Goal: Information Seeking & Learning: Compare options

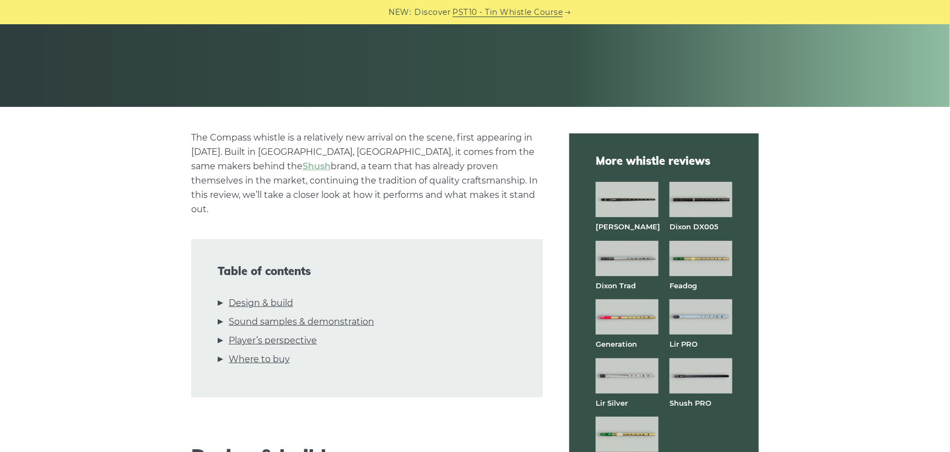
scroll to position [275, 0]
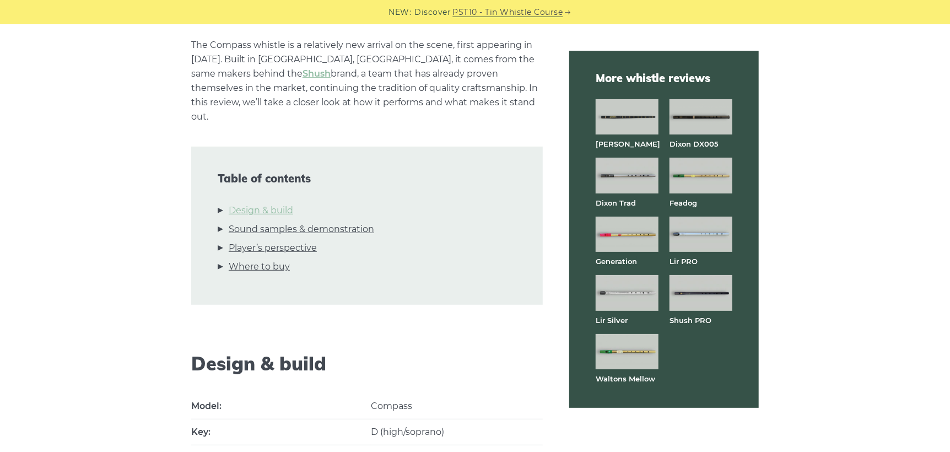
click at [260, 203] on link "Design & build" at bounding box center [261, 210] width 64 height 14
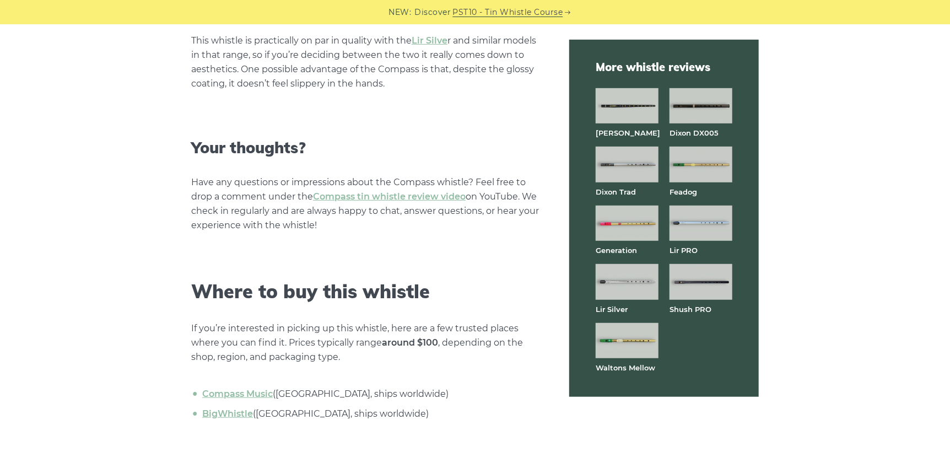
scroll to position [2612, 0]
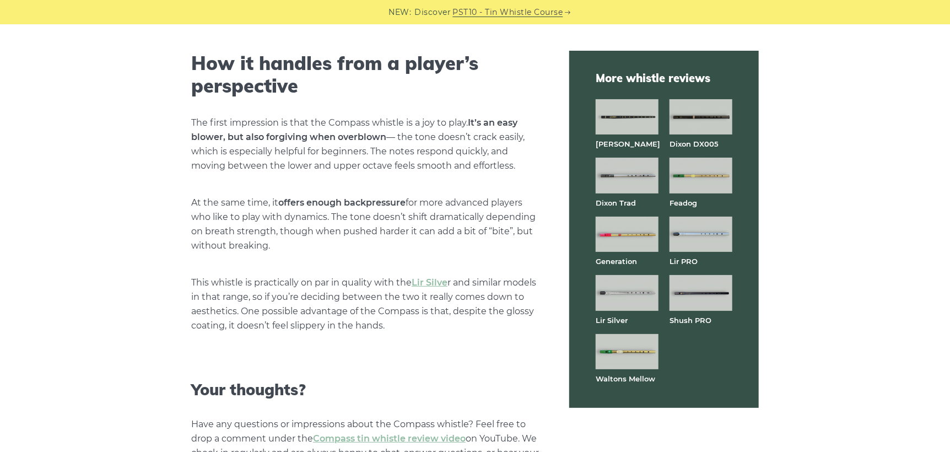
click at [617, 177] on img at bounding box center [627, 175] width 63 height 35
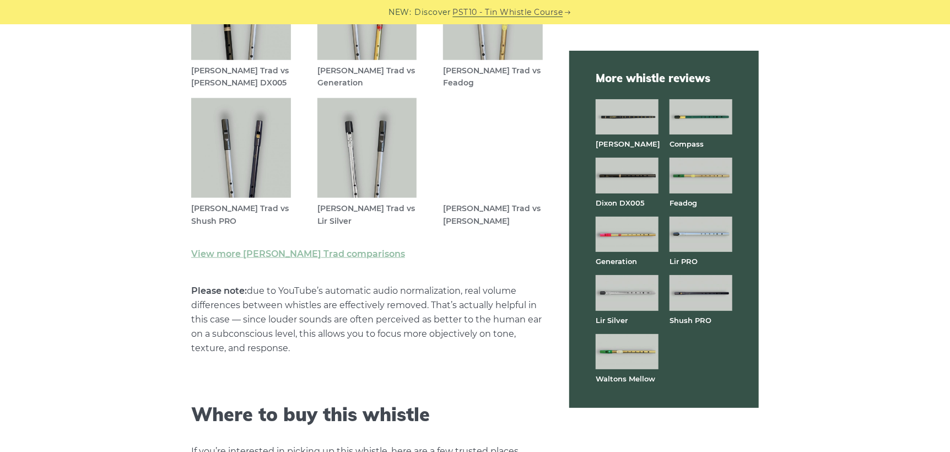
scroll to position [3196, 0]
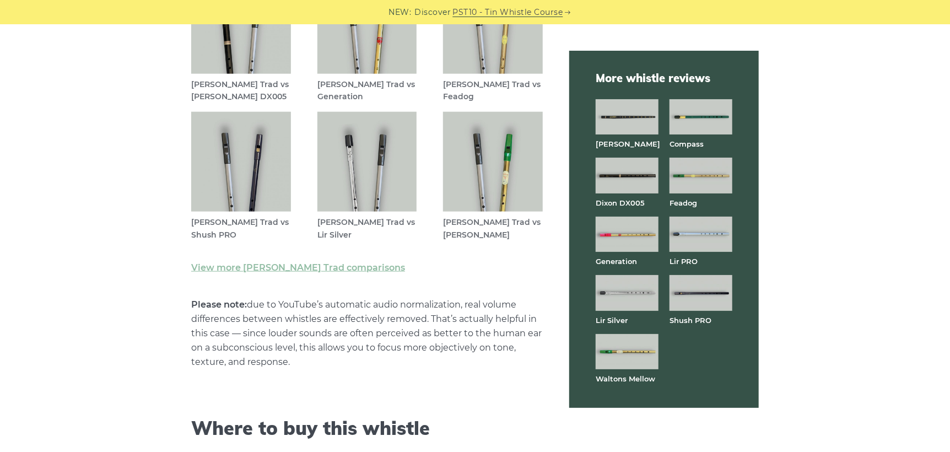
click at [707, 181] on img at bounding box center [701, 175] width 63 height 35
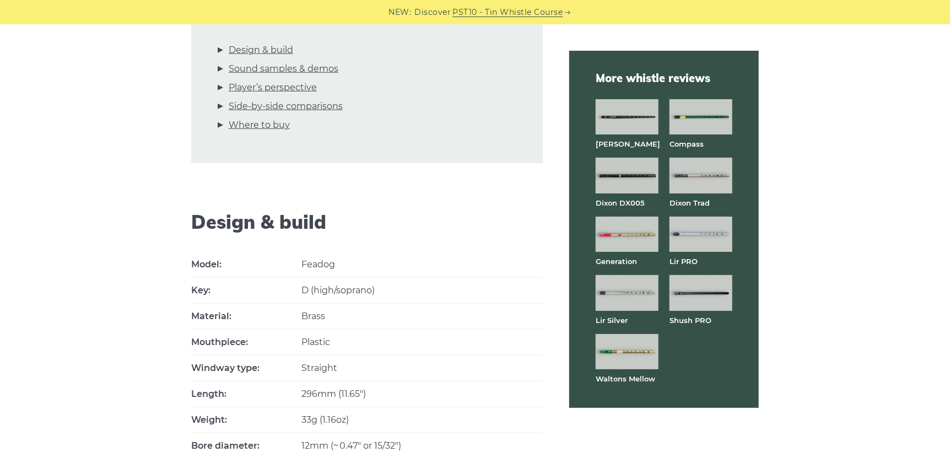
scroll to position [440, 0]
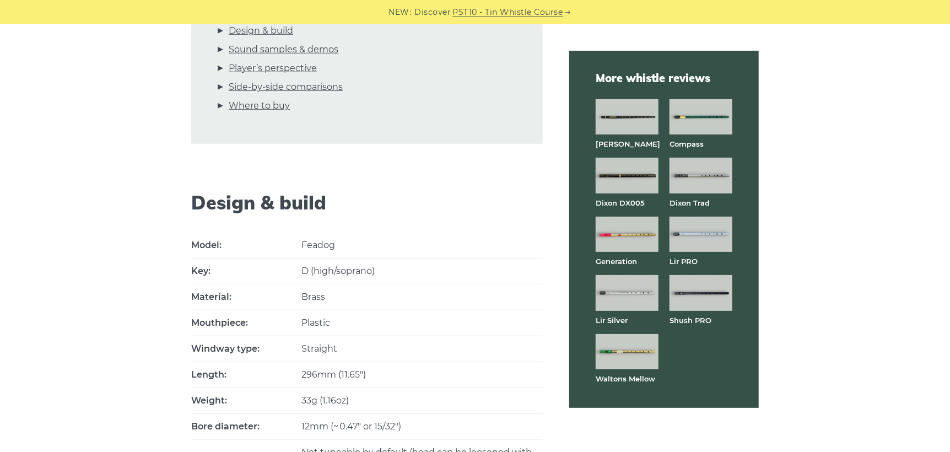
click at [629, 346] on img at bounding box center [627, 351] width 63 height 35
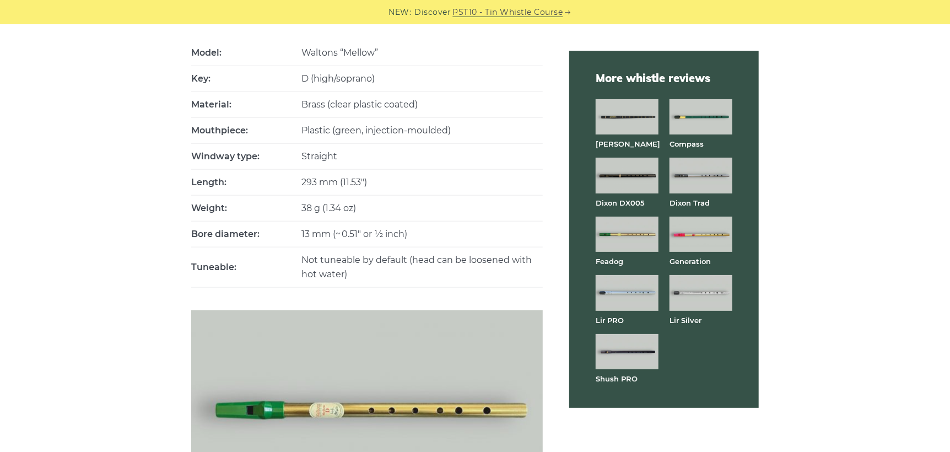
scroll to position [716, 0]
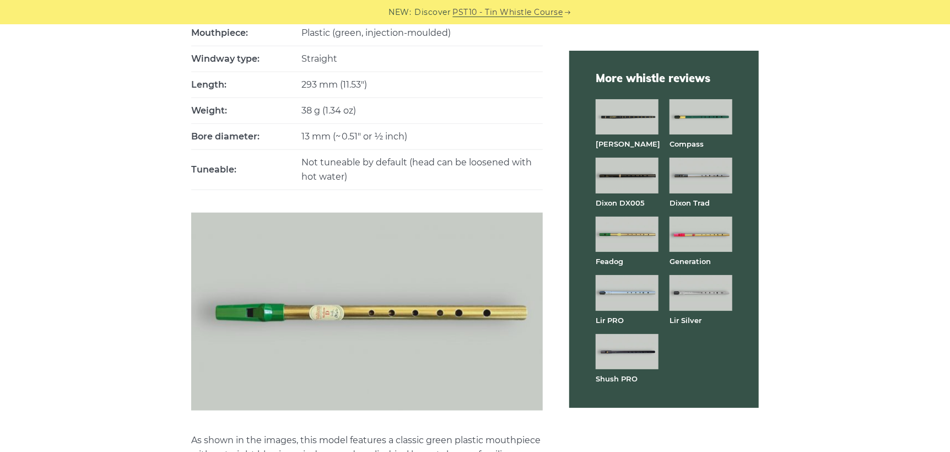
click at [649, 185] on img at bounding box center [627, 175] width 63 height 35
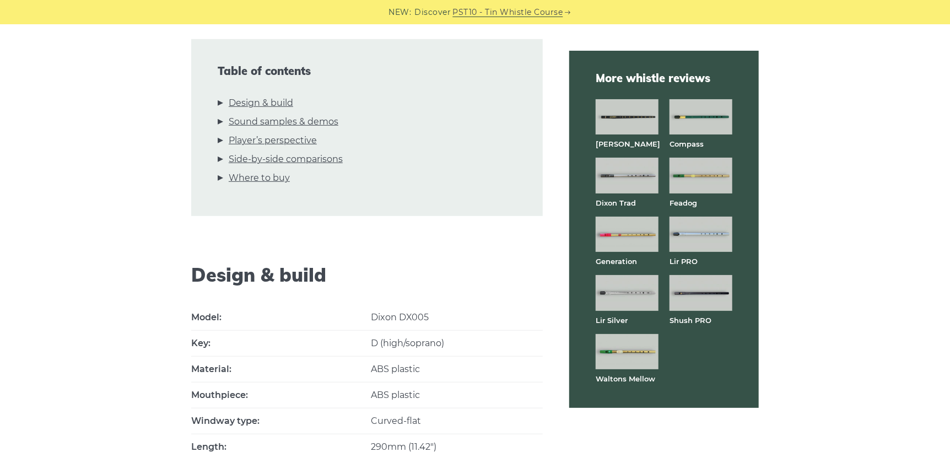
scroll to position [386, 0]
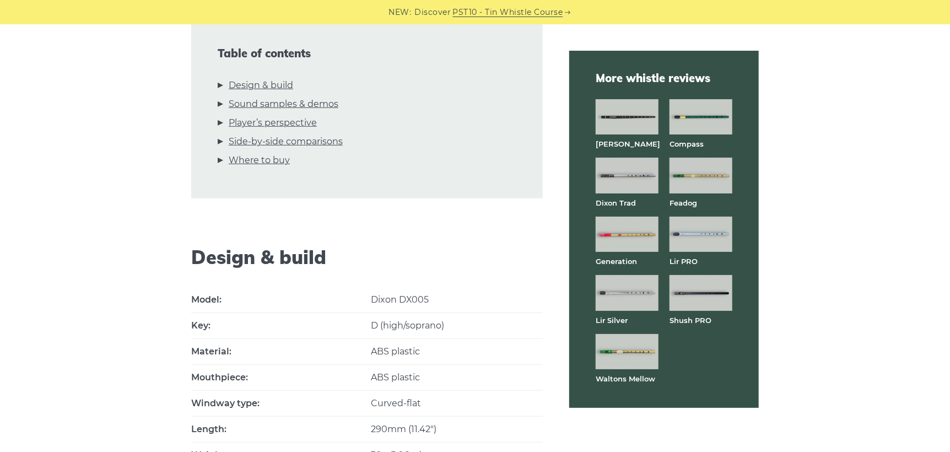
drag, startPoint x: 386, startPoint y: 312, endPoint x: 151, endPoint y: 327, distance: 235.8
click at [348, 314] on tr "Key: D (high/soprano)" at bounding box center [367, 326] width 352 height 26
click at [195, 320] on strong "Key:" at bounding box center [200, 325] width 19 height 10
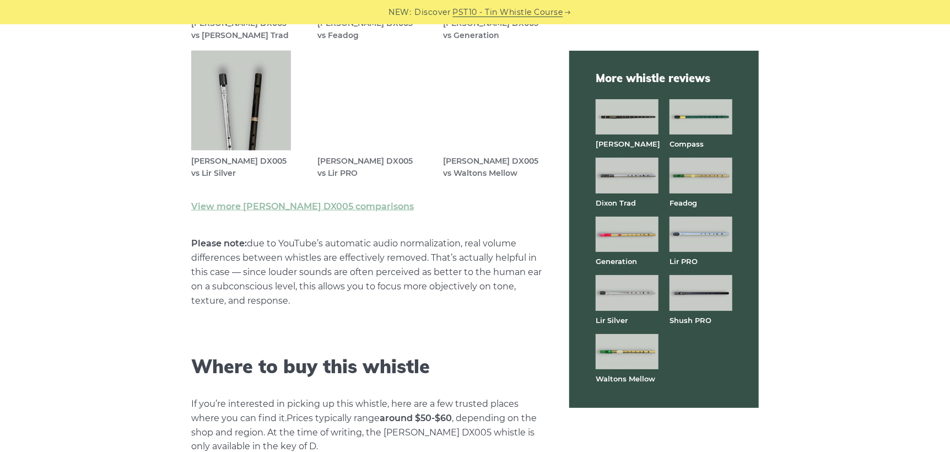
scroll to position [3471, 0]
